Goal: Book appointment/travel/reservation

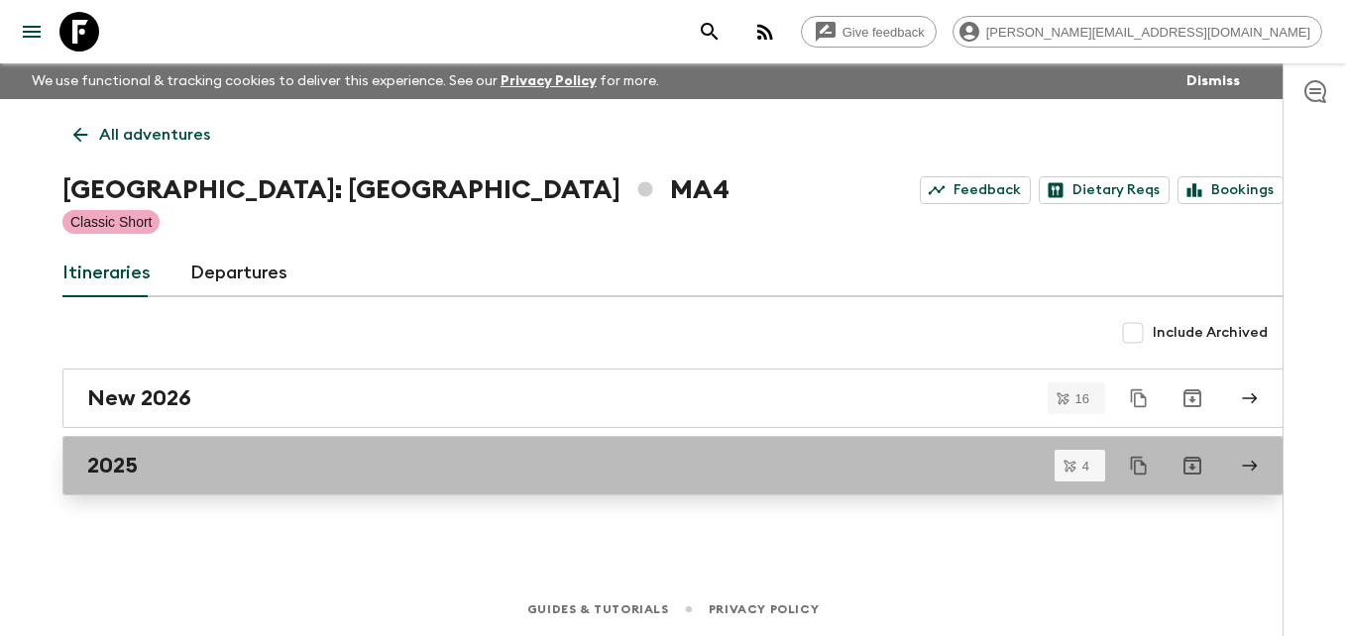
click at [136, 460] on h2 "2025" at bounding box center [112, 466] width 51 height 26
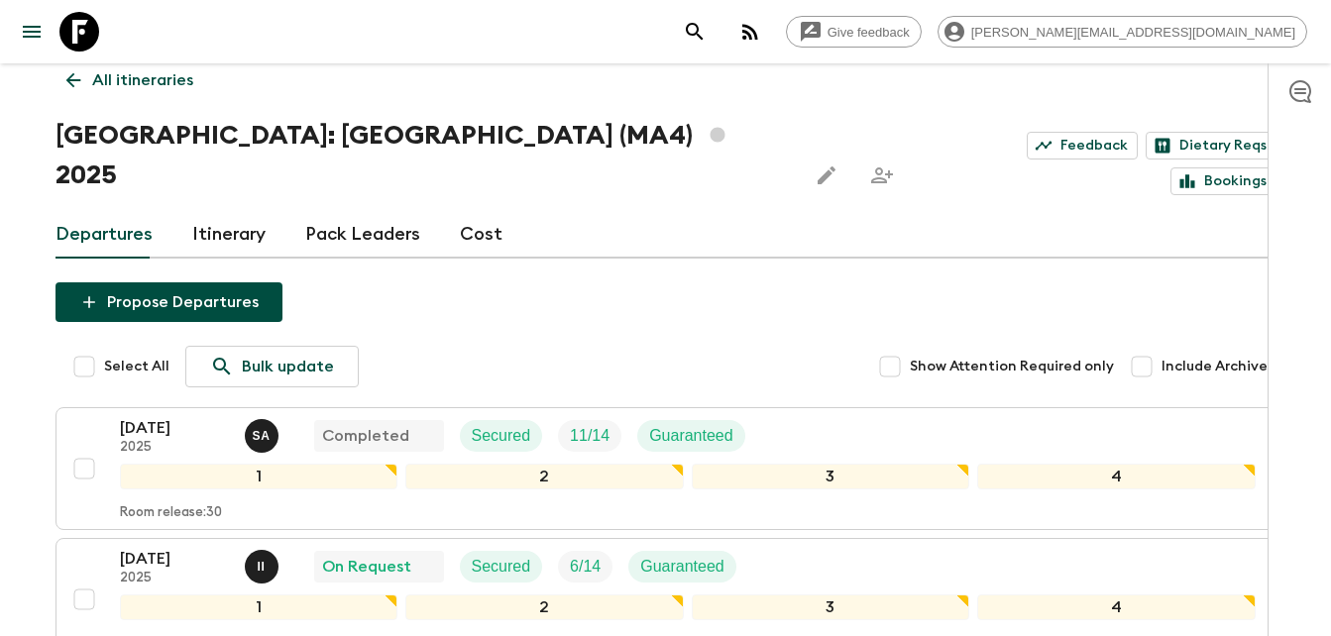
scroll to position [86, 0]
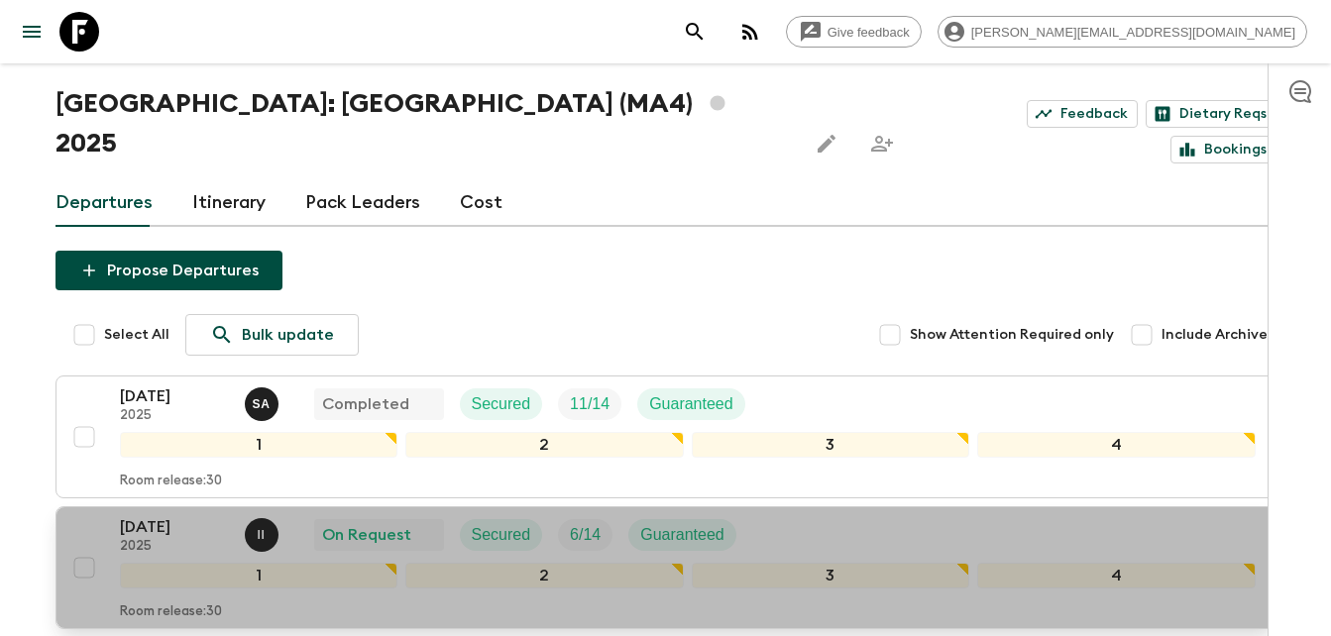
click at [157, 515] on p "[DATE]" at bounding box center [174, 527] width 109 height 24
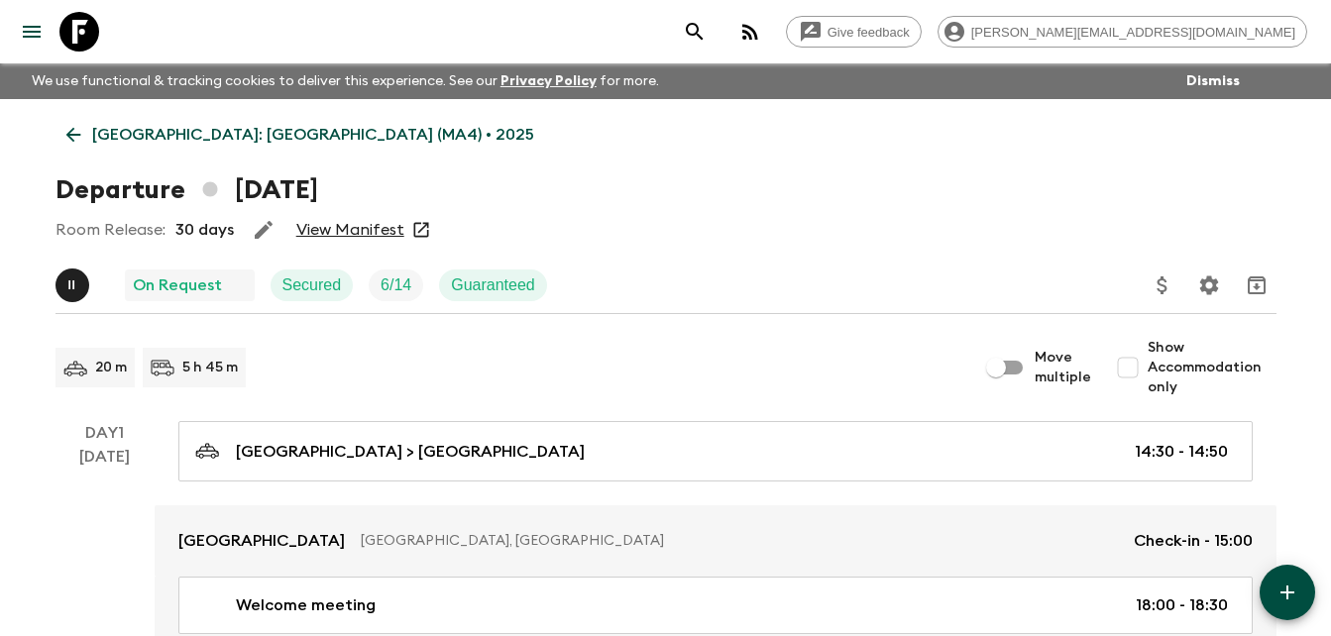
click at [76, 132] on icon at bounding box center [73, 135] width 22 height 22
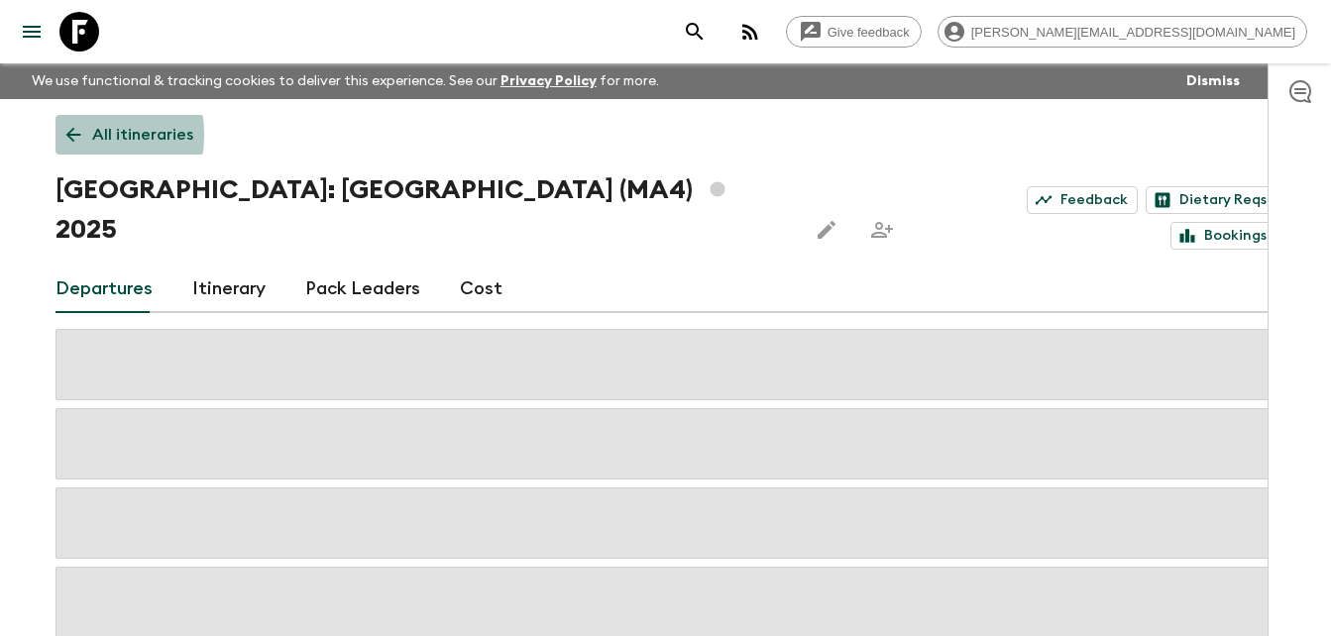
click at [69, 135] on icon at bounding box center [72, 135] width 15 height 15
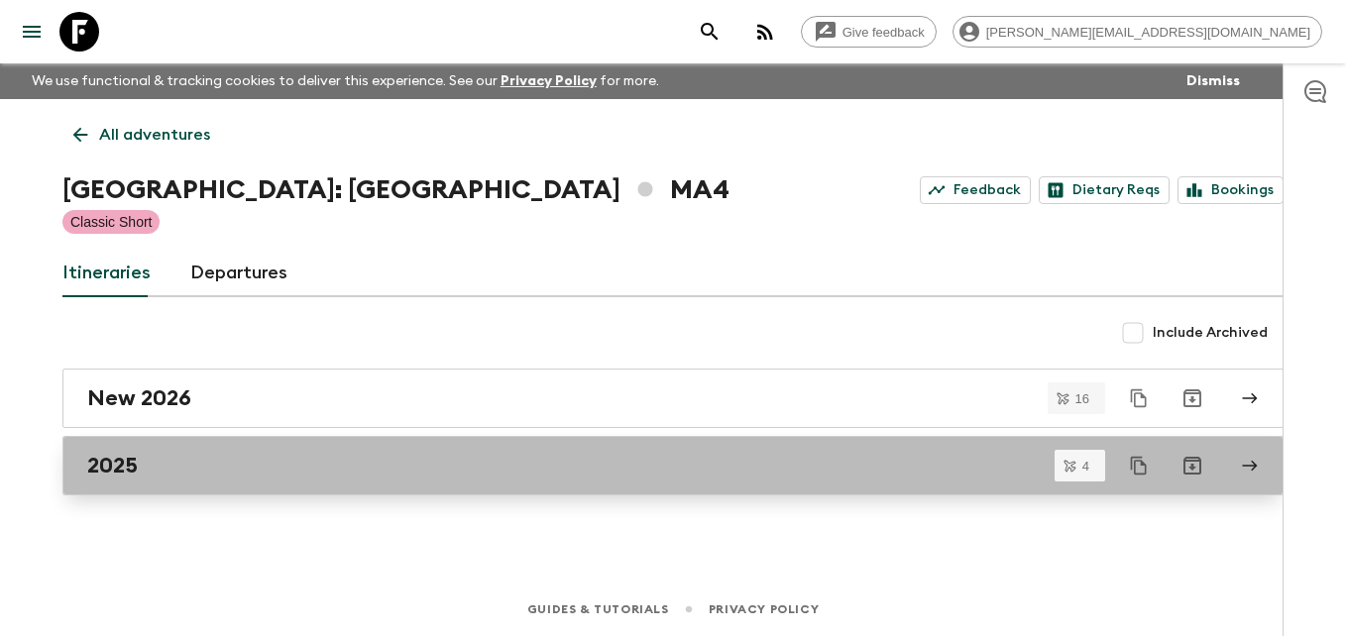
click at [160, 458] on div "2025" at bounding box center [654, 466] width 1134 height 26
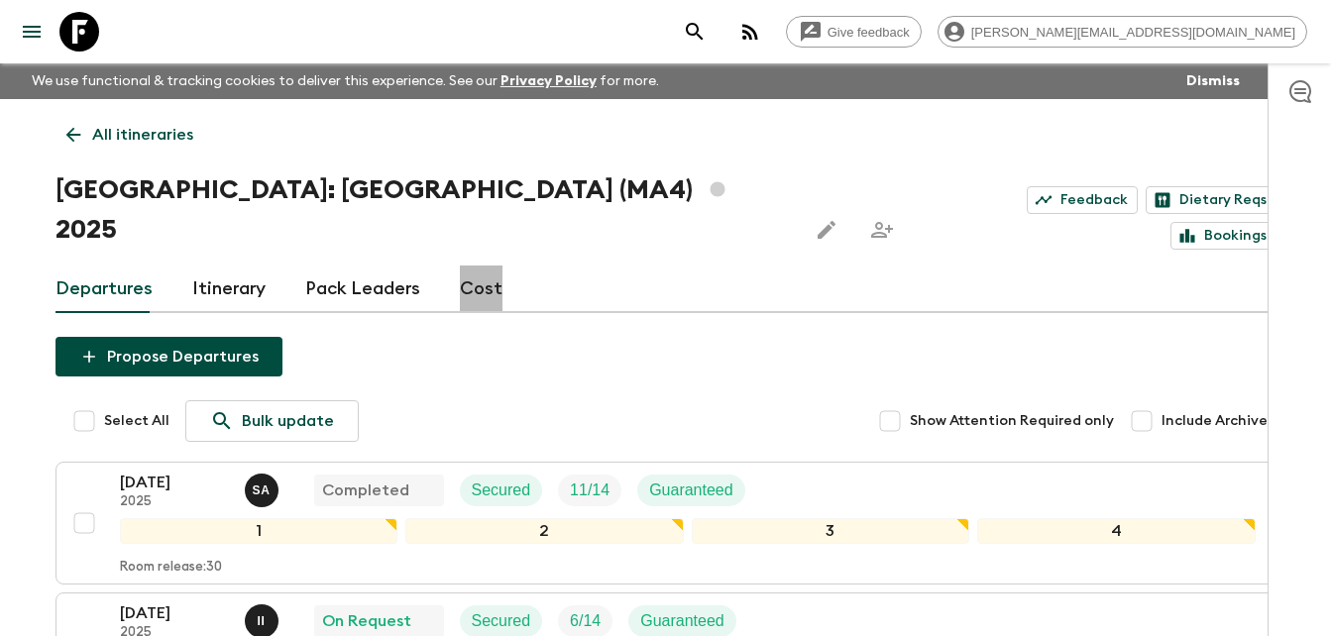
click at [481, 266] on link "Cost" at bounding box center [481, 290] width 43 height 48
